Goal: Task Accomplishment & Management: Use online tool/utility

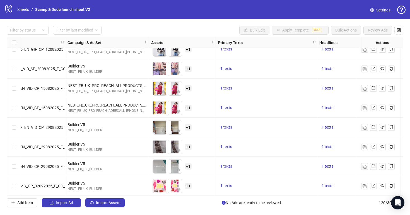
scroll to position [2196, 96]
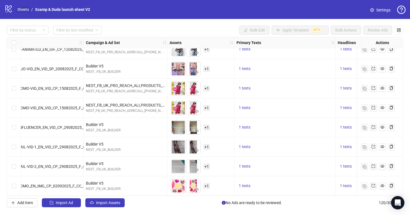
click at [24, 12] on link "Sheets" at bounding box center [23, 9] width 14 height 6
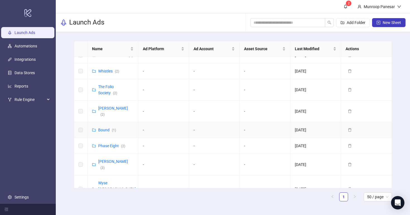
scroll to position [260, 0]
click at [115, 143] on link "Phase Eight ( 2 )" at bounding box center [111, 145] width 27 height 4
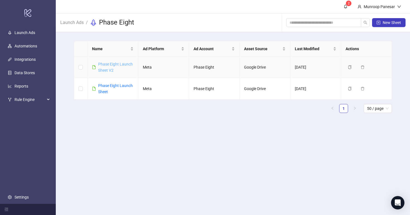
click at [120, 64] on link "Phase Eight Launch Sheet V2" at bounding box center [115, 67] width 35 height 11
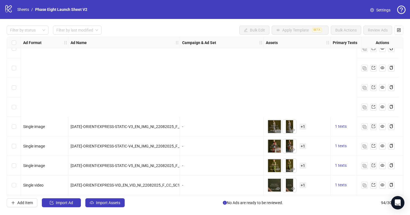
scroll to position [1689, 0]
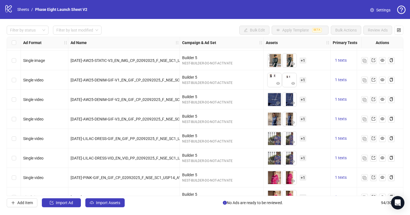
scroll to position [1689, 0]
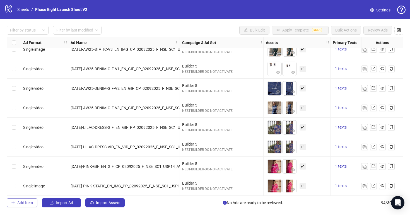
click at [32, 205] on span "Add Item" at bounding box center [25, 202] width 16 height 4
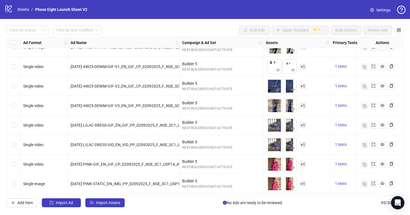
scroll to position [1708, 0]
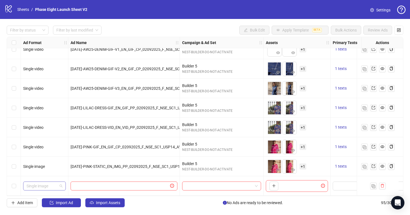
click at [59, 182] on span "Single image" at bounding box center [44, 186] width 36 height 8
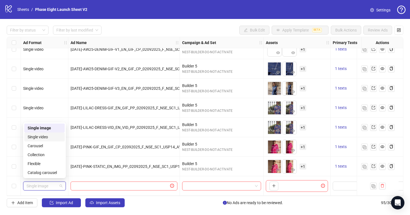
click at [55, 137] on div "Single video" at bounding box center [45, 137] width 34 height 6
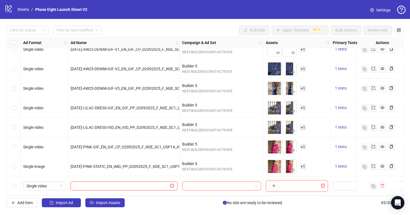
click at [95, 186] on input "text" at bounding box center [121, 186] width 95 height 6
paste input "**********"
type input "**********"
click at [185, 207] on div "Filter by status Filter by last modified Bulk Edit Apply Template BETA Bulk Act…" at bounding box center [205, 116] width 410 height 195
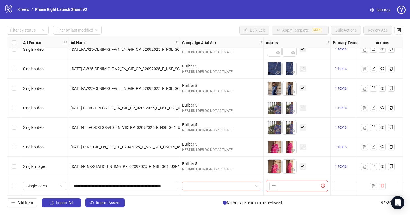
click at [198, 182] on input "search" at bounding box center [218, 186] width 67 height 8
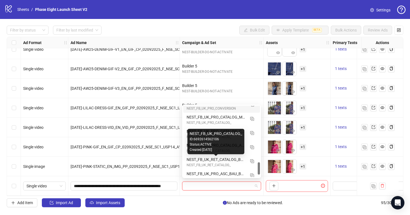
scroll to position [341, 0]
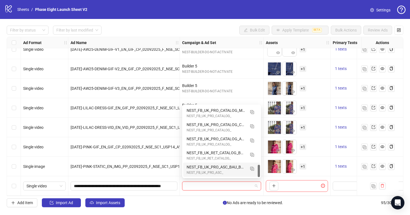
type input "*"
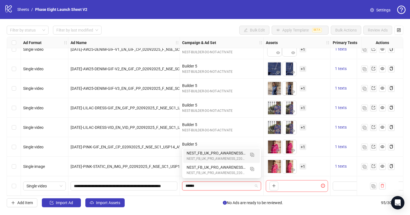
type input "*******"
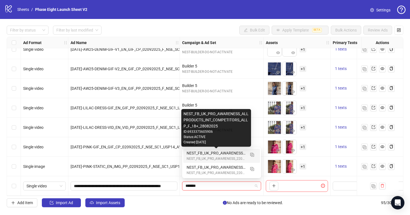
click at [242, 151] on div "NEST_FB_UK_PRO_AWARENESS_ALLPRODUCTS_INT_COMPETITORS_ALLP_F_18+_28082025" at bounding box center [215, 153] width 59 height 6
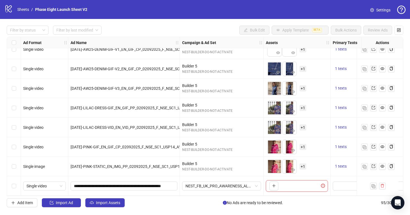
scroll to position [1708, 118]
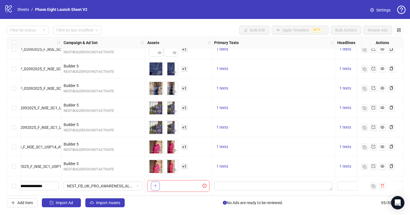
click at [152, 183] on button "button" at bounding box center [155, 185] width 9 height 9
click at [183, 185] on span "+ 1" at bounding box center [184, 186] width 7 height 6
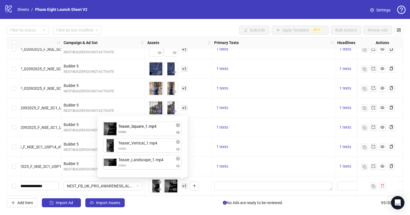
drag, startPoint x: 147, startPoint y: 151, endPoint x: 147, endPoint y: 132, distance: 18.7
click at [147, 132] on div "Teaser_Vertical_1.mp4 video Teaser_Square_1.mp4 video Teaser_Landscape_1.mp4 vi…" at bounding box center [143, 146] width 84 height 55
click at [208, 185] on div "To pick up a draggable item, press the space bar. While dragging, use the arrow…" at bounding box center [178, 185] width 62 height 17
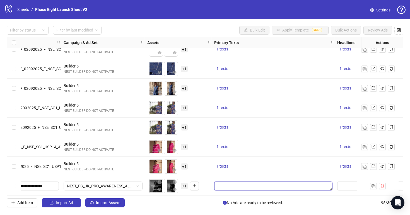
click at [243, 183] on textarea "Edit values" at bounding box center [273, 185] width 118 height 9
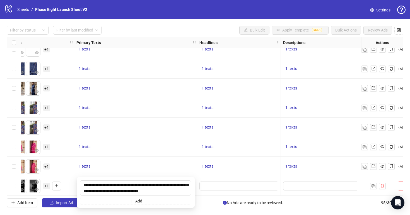
scroll to position [1708, 263]
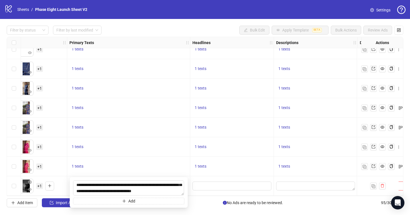
type textarea "**********"
click at [225, 187] on span "Edit values" at bounding box center [231, 185] width 79 height 9
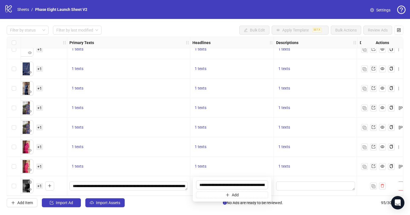
scroll to position [0, 22]
type input "**********"
click at [296, 181] on textarea "Edit values" at bounding box center [315, 185] width 79 height 9
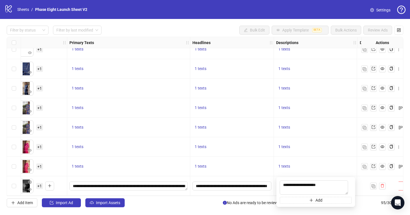
type textarea "**********"
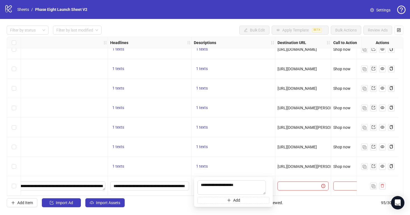
click at [299, 184] on input "text" at bounding box center [297, 186] width 33 height 6
paste input "**********"
type input "**********"
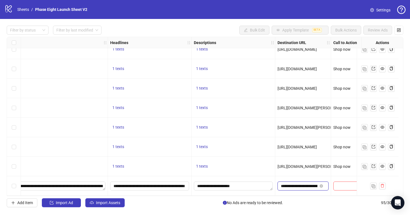
scroll to position [0, 25]
click at [294, 164] on span "[URL][DOMAIN_NAME][PERSON_NAME]" at bounding box center [311, 166] width 69 height 4
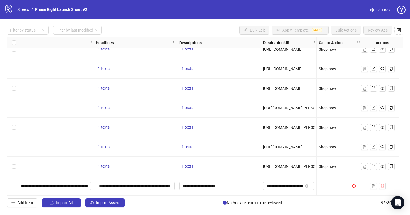
click at [336, 183] on input "search" at bounding box center [336, 186] width 28 height 8
type input "****"
click at [383, 9] on span "Settings" at bounding box center [383, 10] width 14 height 6
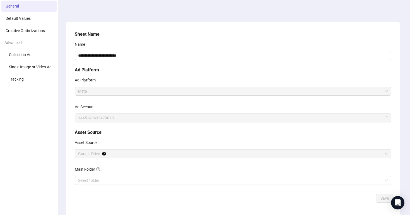
scroll to position [43, 0]
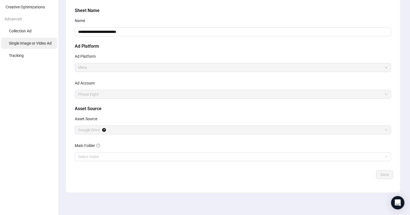
click at [50, 44] on span "Single Image or Video Ad" at bounding box center [30, 43] width 43 height 4
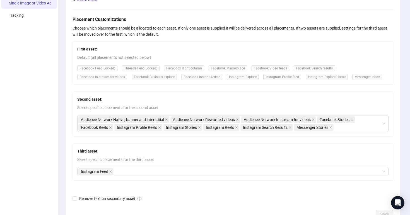
scroll to position [123, 0]
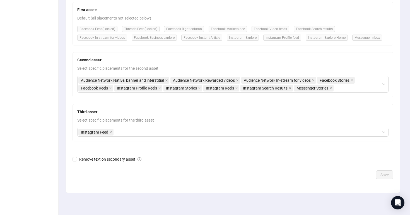
click at [110, 127] on div "Third asset: Select specific placements for the third asset Instagram Feed" at bounding box center [232, 122] width 321 height 37
click at [110, 130] on span at bounding box center [110, 132] width 3 height 6
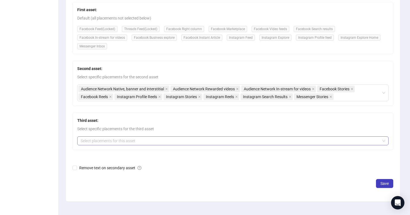
click at [114, 140] on div at bounding box center [229, 141] width 303 height 8
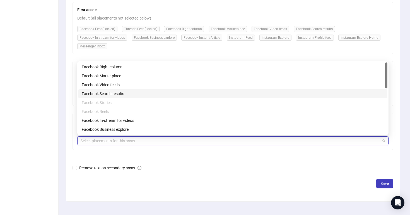
click at [122, 91] on div "Facebook Search results" at bounding box center [233, 94] width 302 height 6
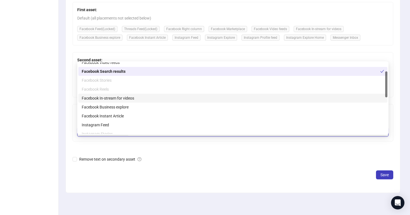
scroll to position [26, 0]
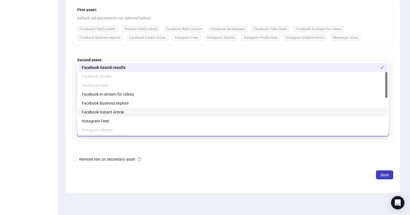
click at [130, 114] on div "Facebook Instant Article" at bounding box center [233, 112] width 302 height 6
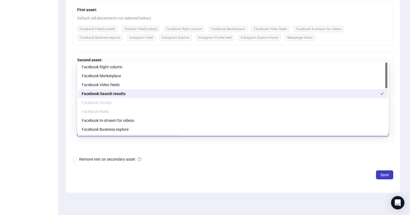
scroll to position [1, 0]
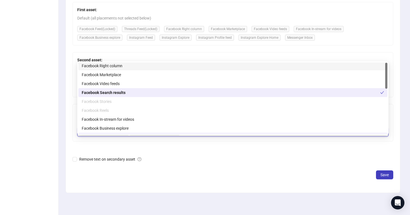
click at [119, 66] on div "Facebook Right column" at bounding box center [233, 66] width 302 height 6
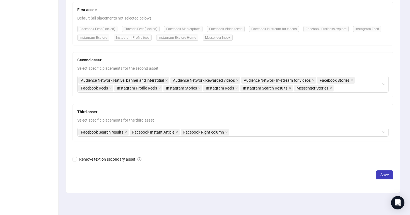
click at [177, 164] on form "Placement Customizations Choose which placements should be allocated to each as…" at bounding box center [232, 78] width 321 height 202
click at [385, 172] on button "Save" at bounding box center [384, 174] width 17 height 9
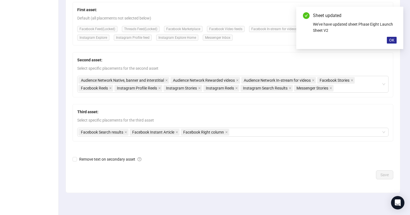
click at [393, 38] on span "OK" at bounding box center [391, 40] width 5 height 4
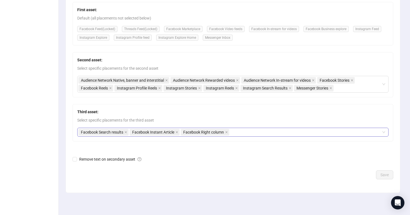
scroll to position [0, 0]
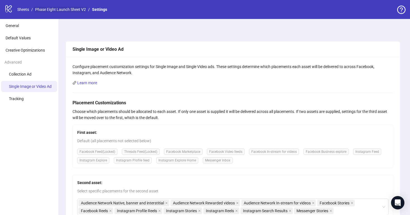
click at [70, 10] on link "Phase Eight Launch Sheet V2" at bounding box center [60, 9] width 53 height 6
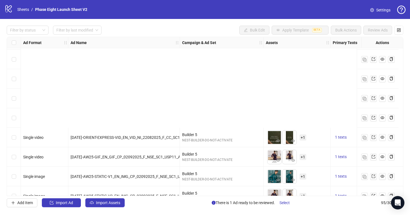
scroll to position [1708, 0]
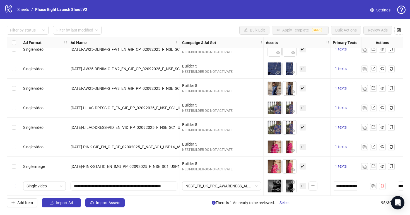
click at [12, 186] on label "Select row 95" at bounding box center [14, 186] width 4 height 6
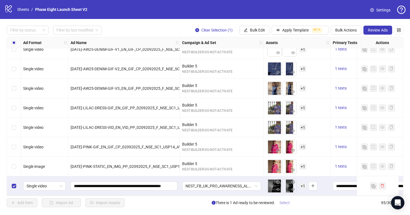
drag, startPoint x: 283, startPoint y: 202, endPoint x: 279, endPoint y: 199, distance: 4.6
click at [283, 202] on span "Select" at bounding box center [284, 202] width 10 height 4
click at [380, 31] on span "Review Ads" at bounding box center [378, 30] width 20 height 4
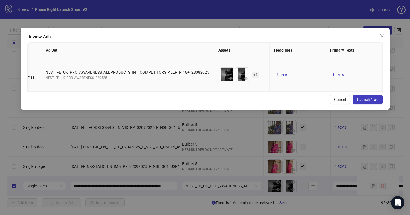
scroll to position [0, 0]
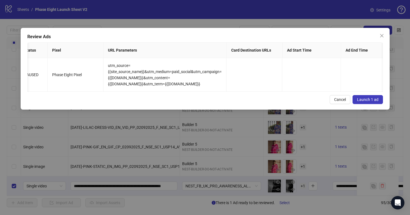
click at [373, 99] on span "Launch 1 ad" at bounding box center [367, 99] width 21 height 4
